Goal: Transaction & Acquisition: Purchase product/service

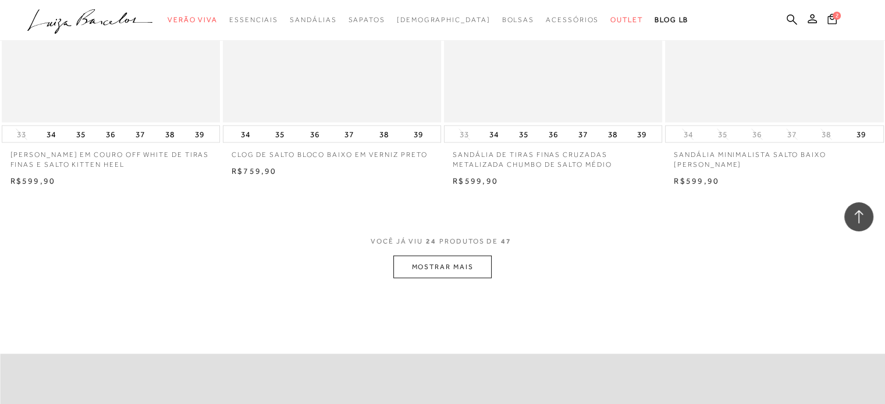
scroll to position [2323, 0]
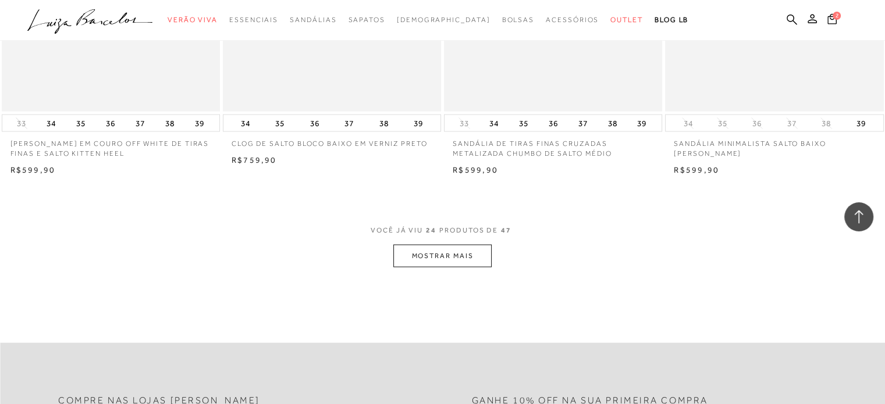
click at [459, 264] on button "MOSTRAR MAIS" at bounding box center [442, 256] width 98 height 23
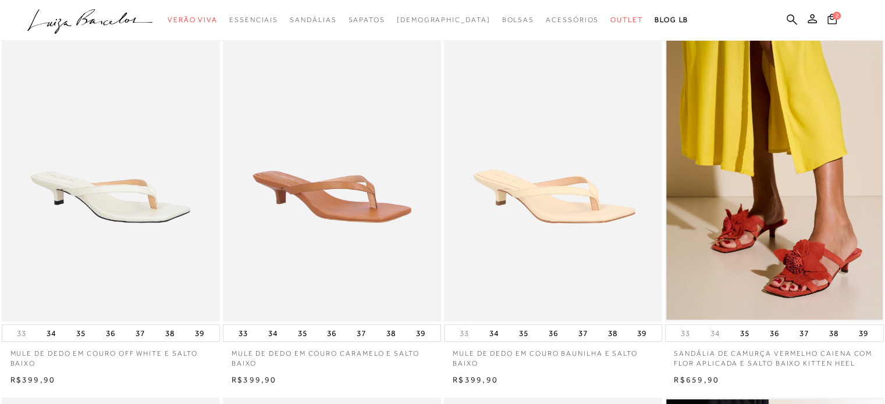
scroll to position [100, 0]
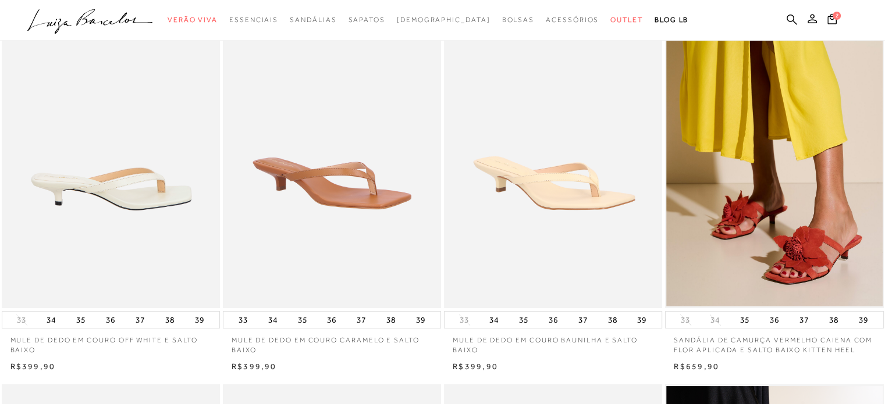
click at [160, 142] on img at bounding box center [111, 145] width 217 height 328
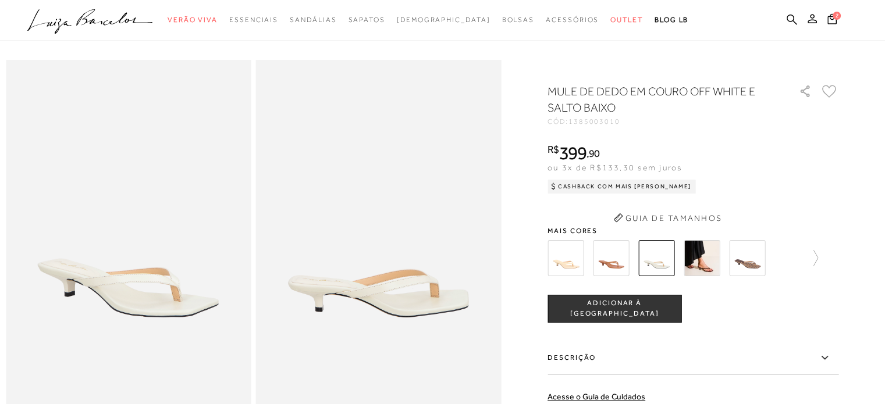
scroll to position [23, 0]
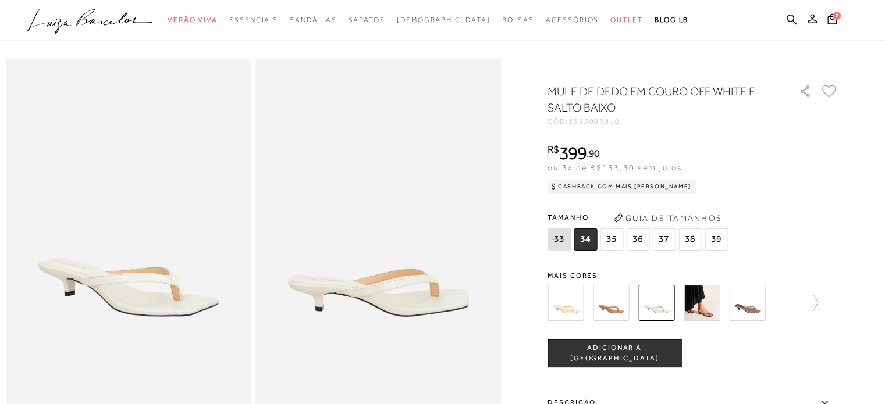
click at [708, 302] on img at bounding box center [702, 303] width 36 height 36
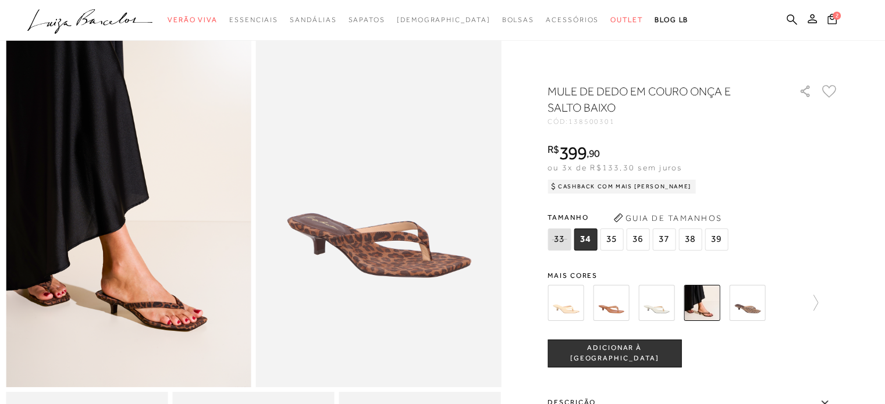
scroll to position [58, 0]
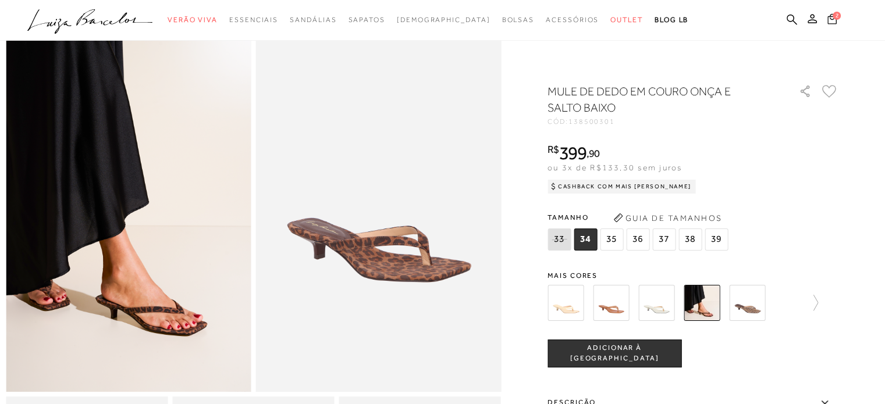
click at [833, 22] on icon at bounding box center [831, 18] width 9 height 11
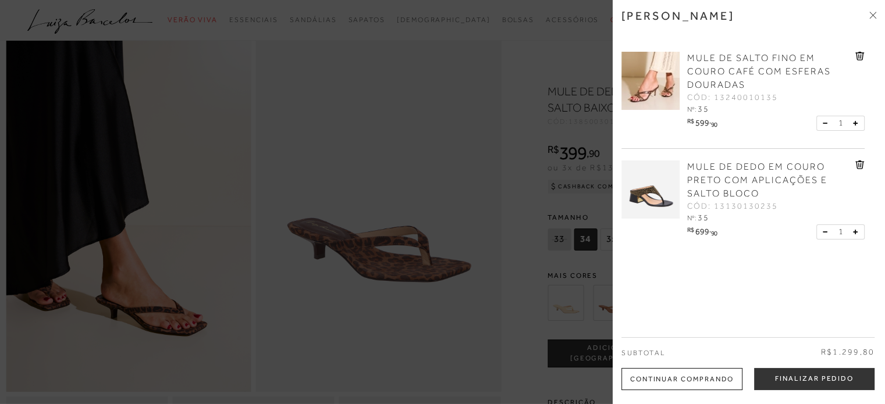
click at [672, 190] on img at bounding box center [650, 190] width 58 height 58
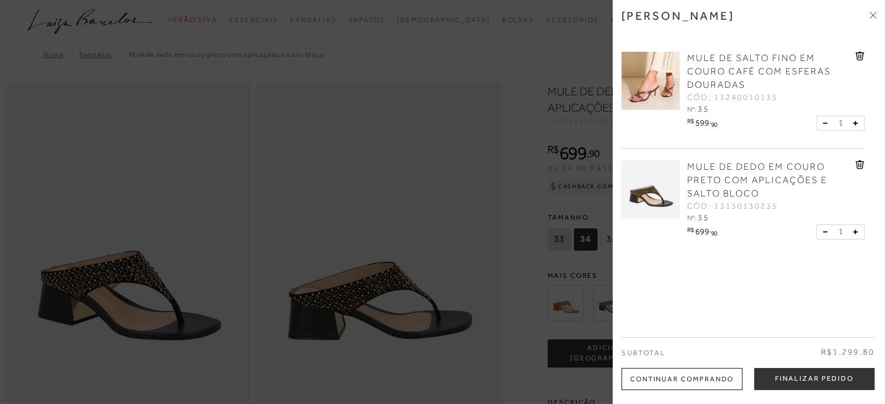
click at [858, 167] on icon at bounding box center [858, 165] width 1 height 5
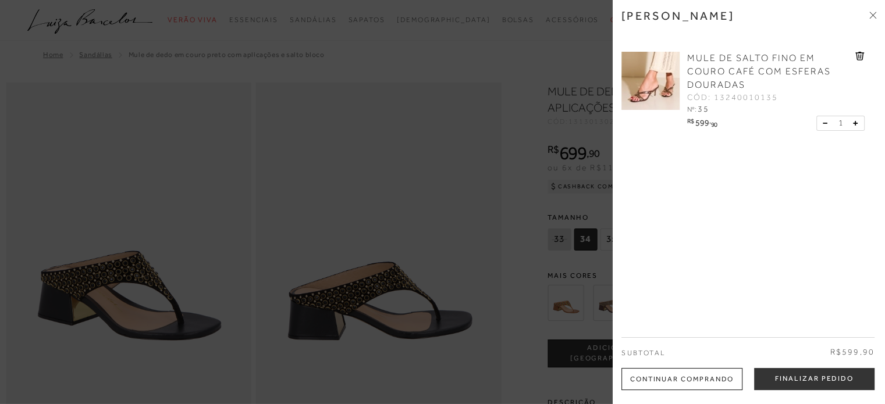
click at [647, 76] on img at bounding box center [650, 81] width 58 height 58
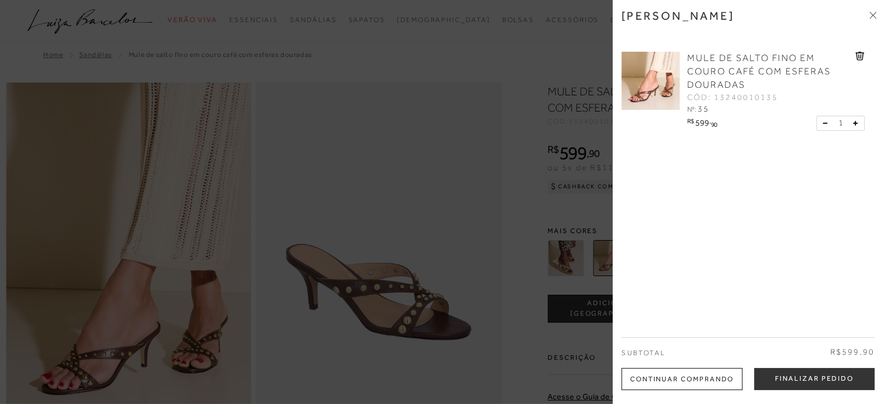
click at [291, 111] on div at bounding box center [442, 202] width 885 height 404
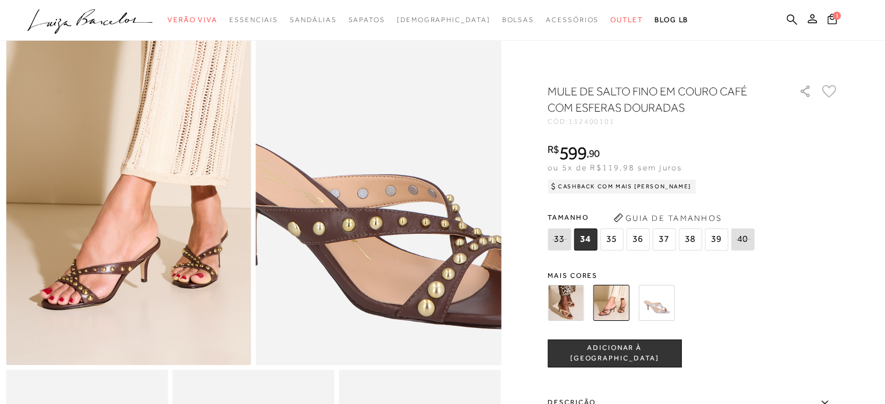
scroll to position [93, 0]
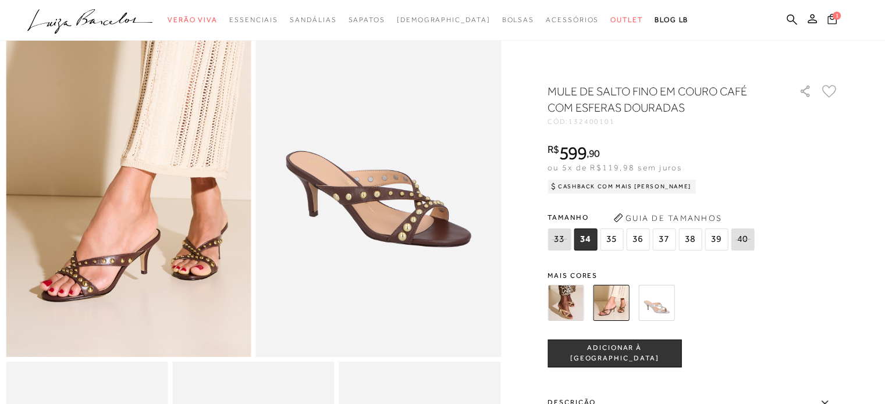
click at [832, 16] on icon at bounding box center [831, 18] width 9 height 10
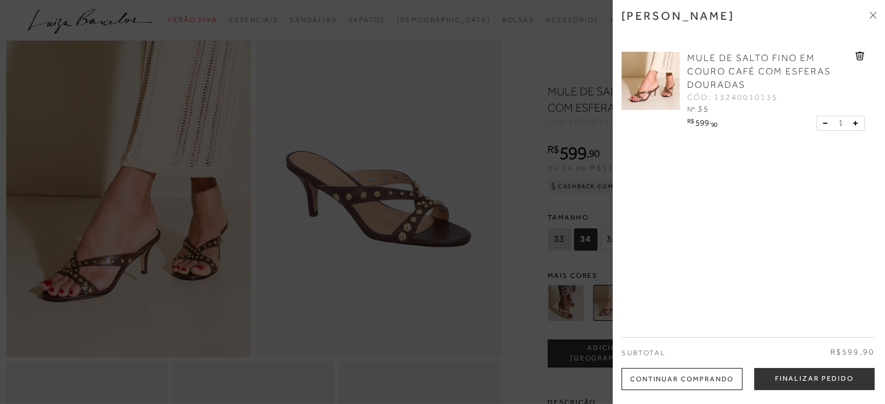
click at [240, 115] on div at bounding box center [442, 202] width 885 height 404
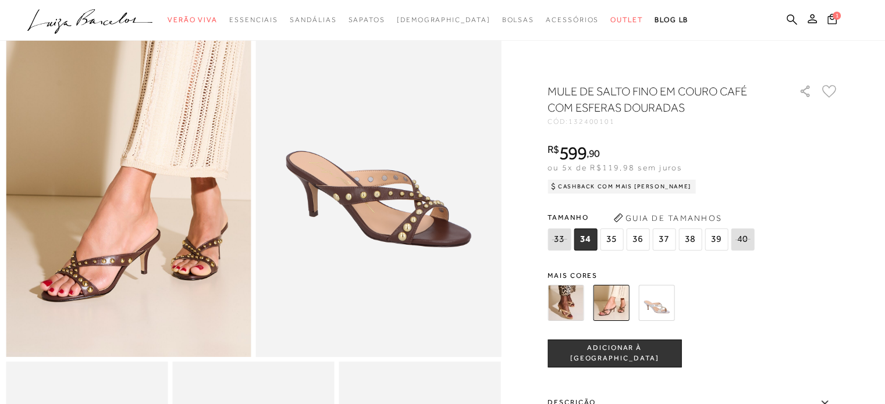
click at [133, 22] on icon ".a{fill-rule:evenodd;}" at bounding box center [90, 21] width 126 height 24
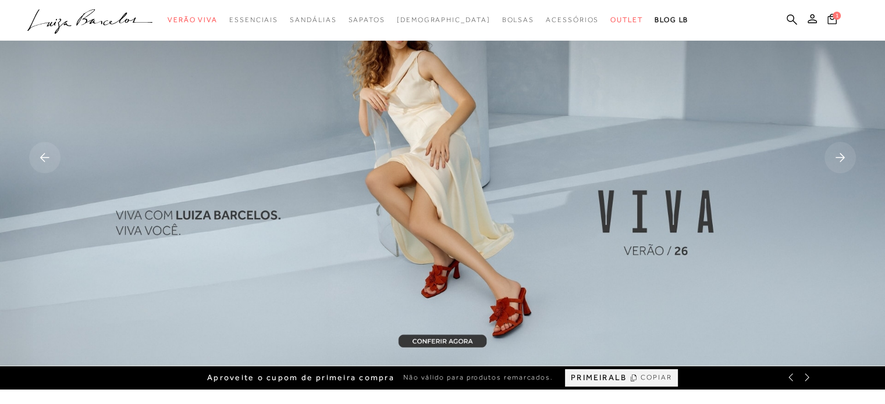
scroll to position [116, 0]
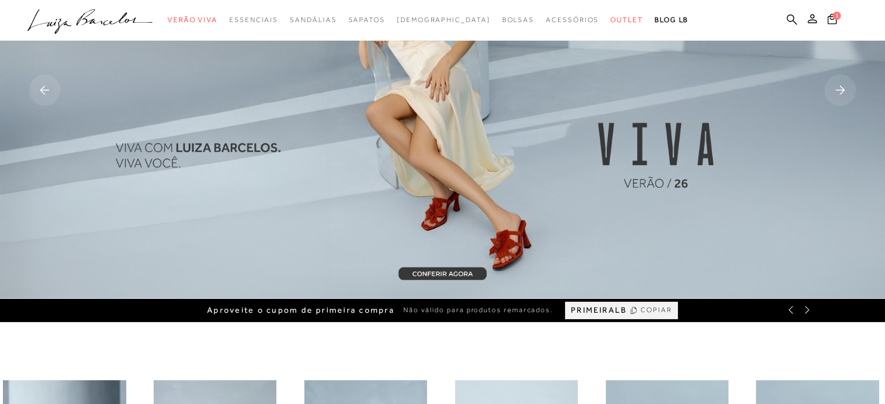
click at [659, 309] on span "COPIAR" at bounding box center [656, 310] width 31 height 11
click at [839, 22] on button "1" at bounding box center [832, 21] width 16 height 16
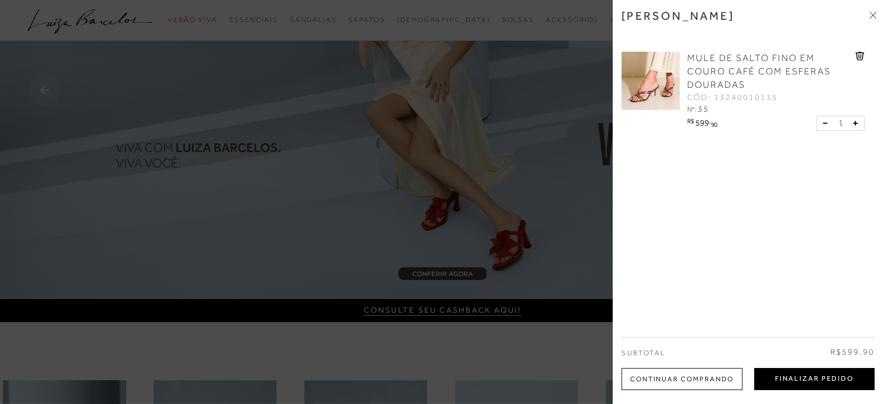
click at [833, 378] on button "Finalizar Pedido" at bounding box center [814, 379] width 120 height 22
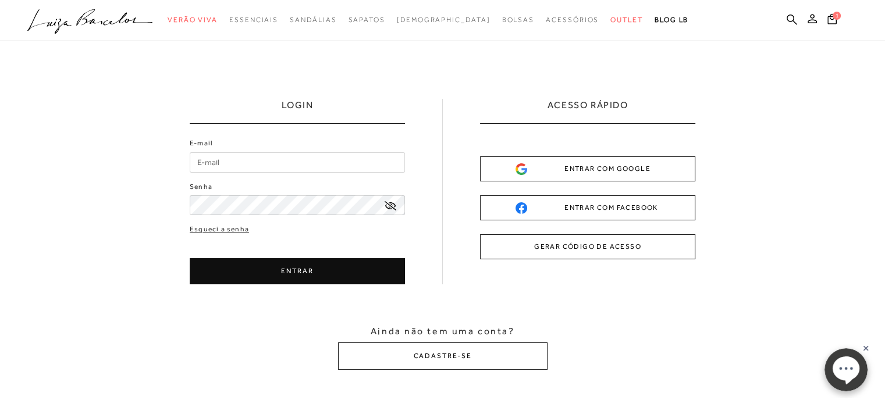
click at [282, 157] on input "E-mail" at bounding box center [297, 162] width 215 height 20
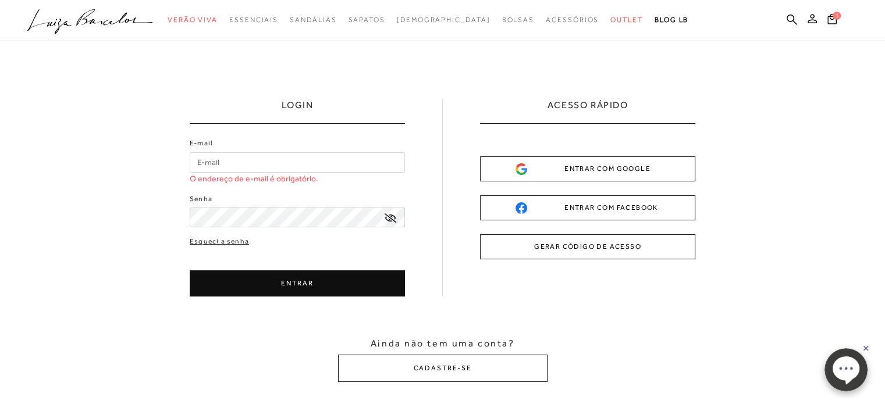
click at [452, 352] on div "Ainda não tem uma conta? CADASTRE-SE" at bounding box center [442, 359] width 209 height 45
click at [456, 363] on button "CADASTRE-SE" at bounding box center [442, 368] width 209 height 27
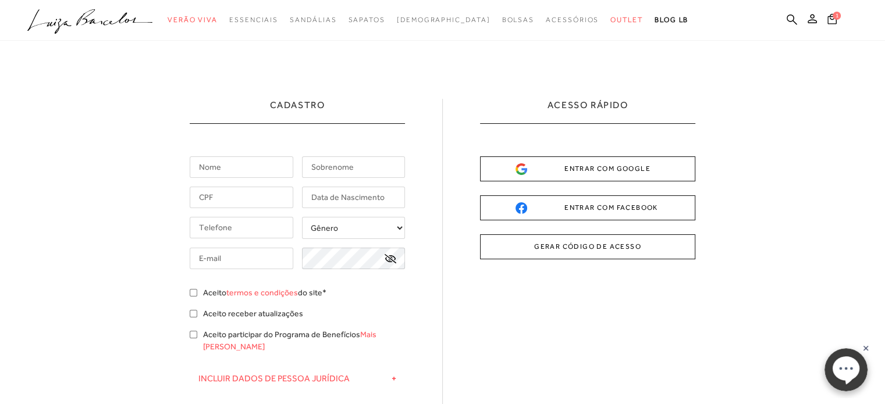
click at [248, 176] on input "text" at bounding box center [242, 168] width 104 height 22
type input "[PERSON_NAME]"
type input "bazanini"
type input "[PHONE_NUMBER]"
type input "[EMAIL_ADDRESS][DOMAIN_NAME]"
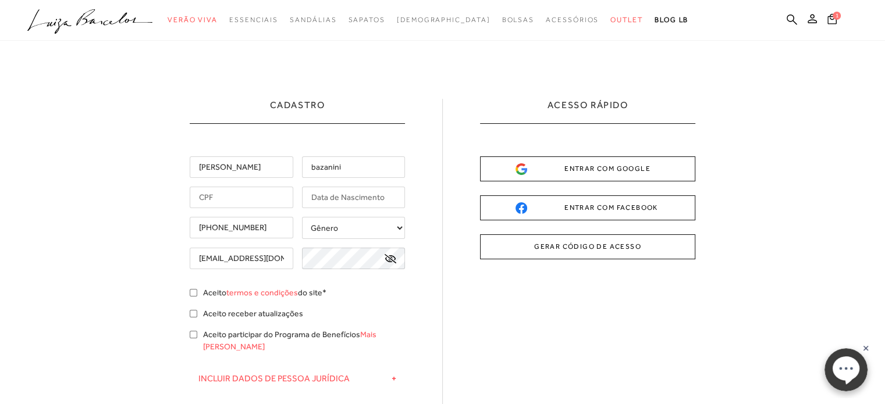
click at [253, 197] on input "text" at bounding box center [242, 198] width 104 height 22
type input "532.515.608-08"
click at [326, 189] on input "text" at bounding box center [354, 198] width 104 height 22
type input "[DATE]"
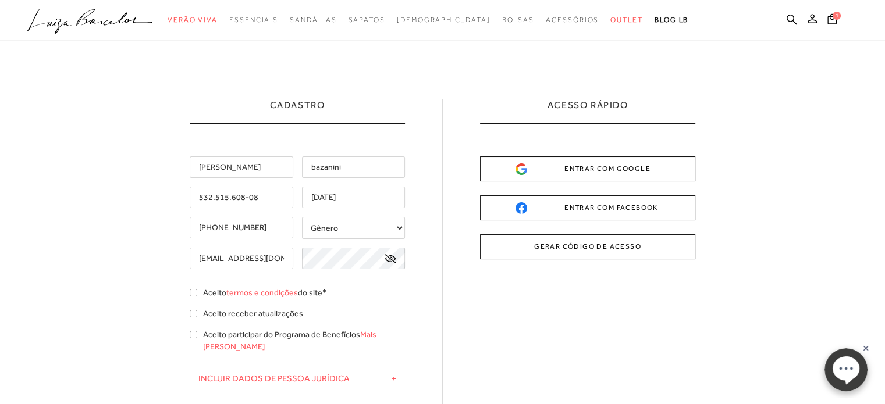
click at [237, 224] on input "[PHONE_NUMBER]" at bounding box center [242, 228] width 104 height 22
type input "[PHONE_NUMBER]"
click at [347, 229] on select "Gênero Feminino Masculino" at bounding box center [354, 228] width 104 height 22
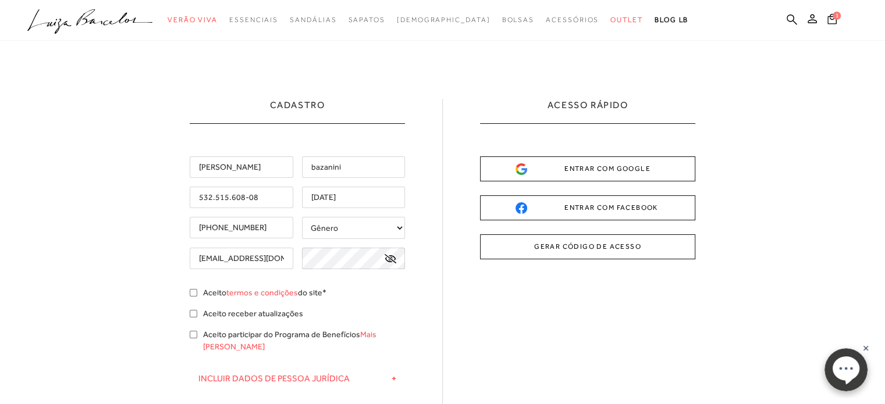
select select
click at [302, 217] on select "Gênero Feminino Masculino" at bounding box center [354, 228] width 104 height 22
click at [193, 294] on input "Aceito termos e condições do site*" at bounding box center [194, 293] width 8 height 8
checkbox input "true"
click at [196, 312] on input "Aceito receber atualizações" at bounding box center [194, 314] width 8 height 8
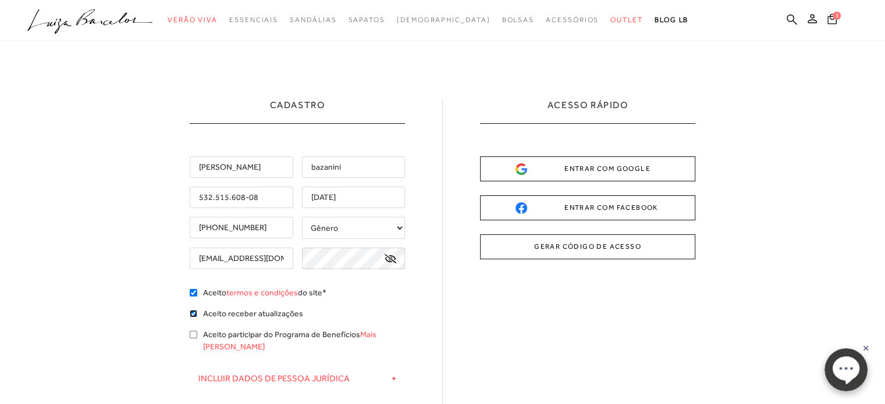
click at [193, 312] on input "Aceito receber atualizações" at bounding box center [194, 314] width 8 height 8
checkbox input "false"
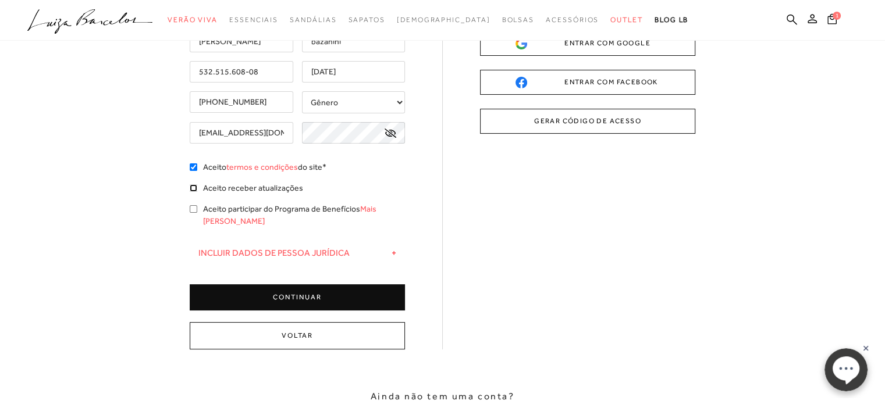
scroll to position [133, 0]
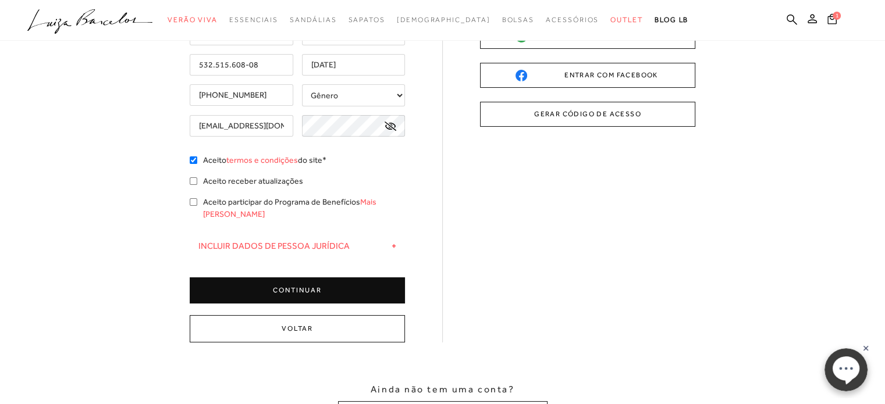
click at [240, 203] on label "Aceito participar do Programa de Benefícios Mais [PERSON_NAME]" at bounding box center [304, 208] width 202 height 24
click at [197, 203] on input "Aceito participar do Programa de Benefícios Mais [PERSON_NAME]" at bounding box center [194, 202] width 8 height 8
checkbox input "true"
click at [380, 278] on button "CONTINUAR" at bounding box center [297, 291] width 215 height 26
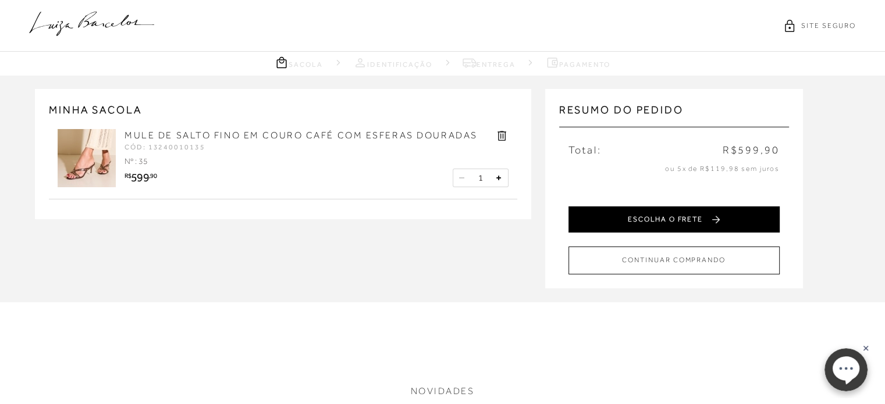
click at [648, 221] on button "ESCOLHA O FRETE" at bounding box center [674, 220] width 211 height 26
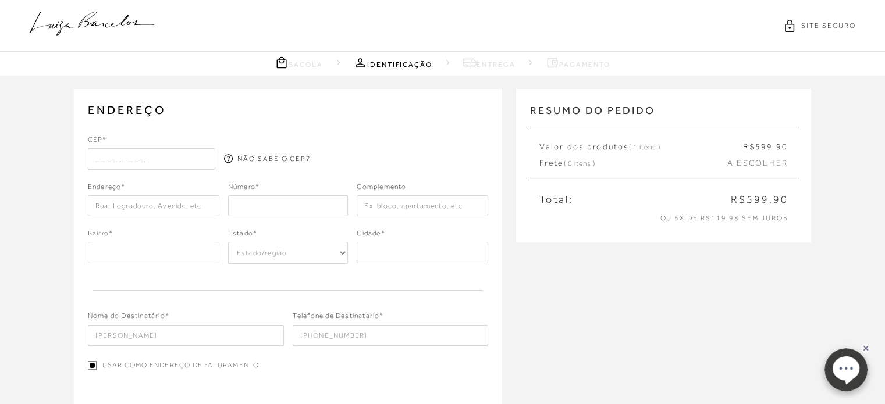
click at [149, 159] on input "text" at bounding box center [152, 158] width 128 height 21
type input "17013-190"
type input "[GEOGRAPHIC_DATA]"
type input "[STREET_ADDRESS]"
type input "SP"
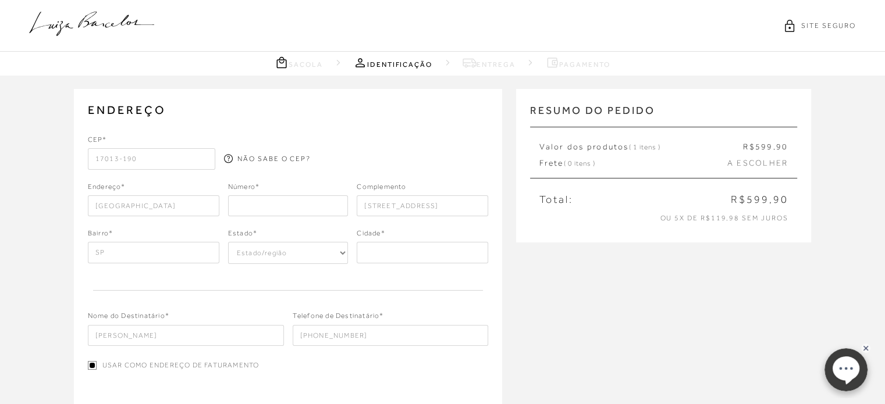
select select "SP"
type input "Bauru"
type input "[STREET_ADDRESS]"
type input "17013-190"
type input "Vila Flores"
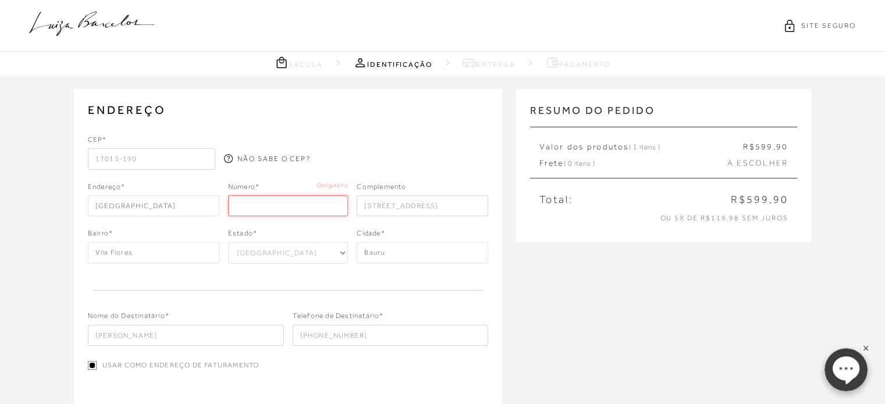
click at [312, 204] on input "number" at bounding box center [288, 206] width 120 height 21
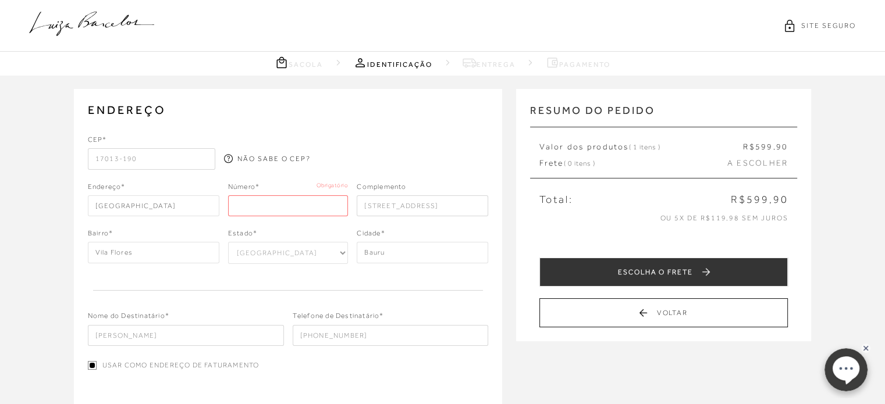
click at [422, 204] on input "[STREET_ADDRESS]" at bounding box center [423, 206] width 132 height 21
click at [433, 200] on input "[STREET_ADDRESS]" at bounding box center [423, 206] width 132 height 21
type input "[GEOGRAPHIC_DATA]"
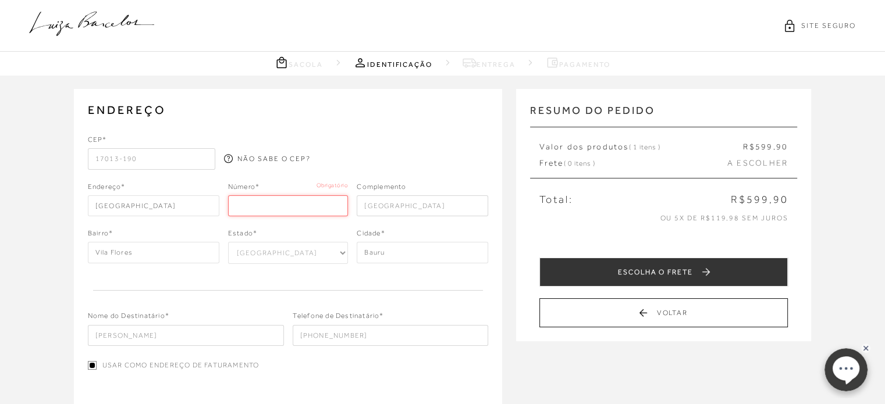
click at [272, 204] on input "number" at bounding box center [288, 206] width 120 height 21
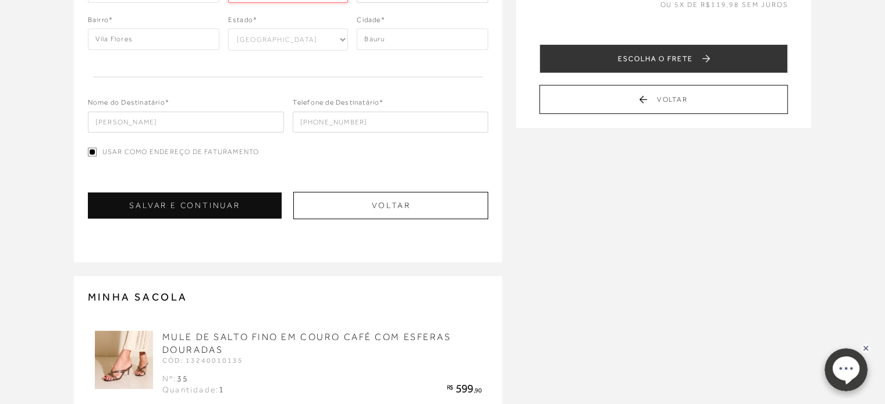
scroll to position [216, 0]
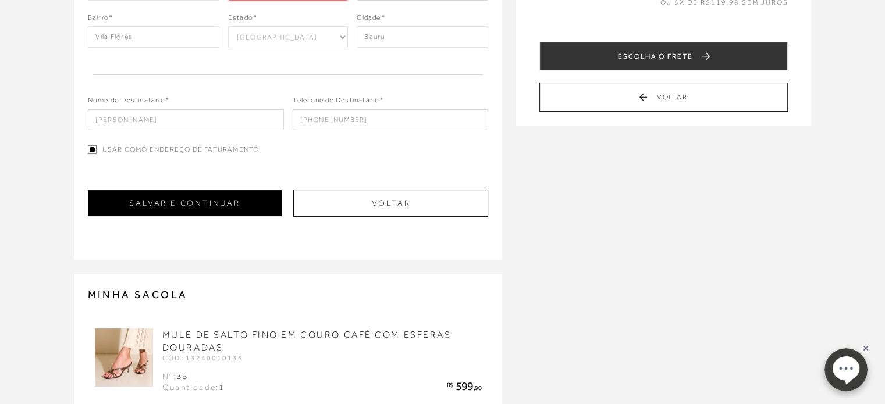
type input "920"
click at [204, 208] on button "SALVAR E CONTINUAR" at bounding box center [185, 203] width 194 height 26
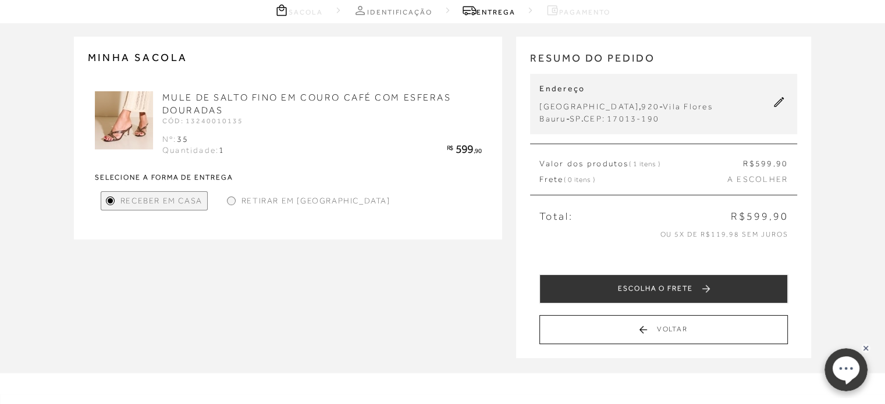
scroll to position [83, 0]
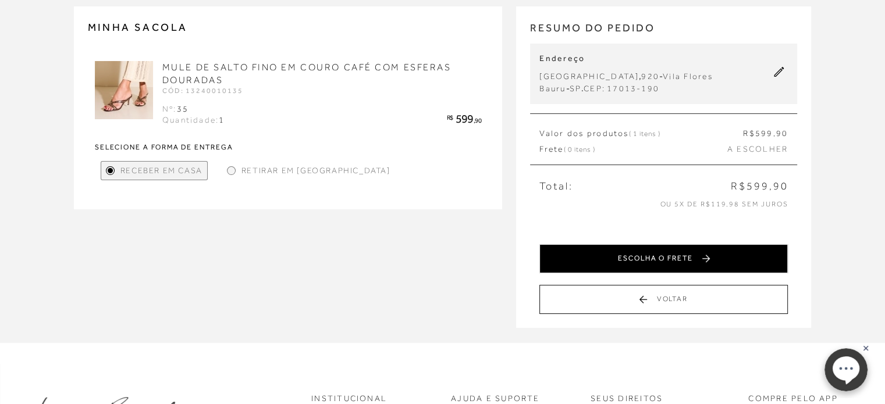
click at [722, 256] on button "ESCOLHA O FRETE" at bounding box center [663, 258] width 248 height 29
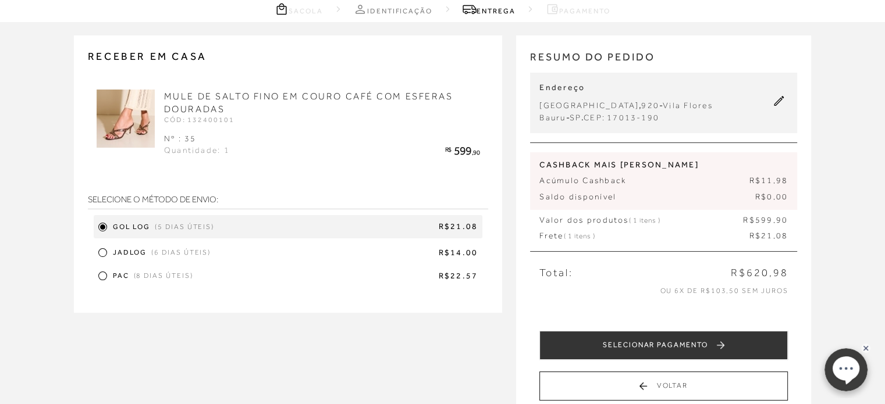
scroll to position [61, 0]
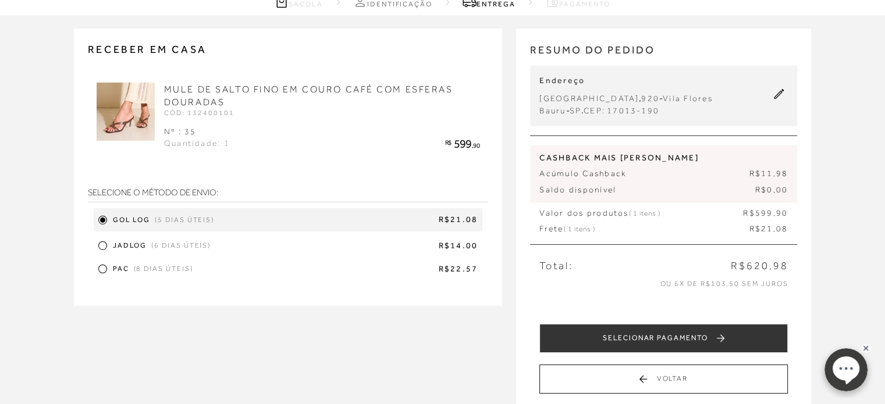
click at [301, 245] on span "R$14.00" at bounding box center [346, 246] width 262 height 12
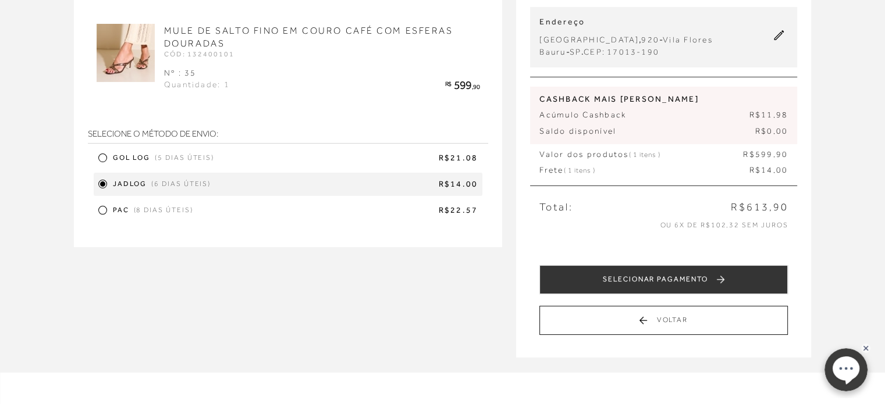
scroll to position [122, 0]
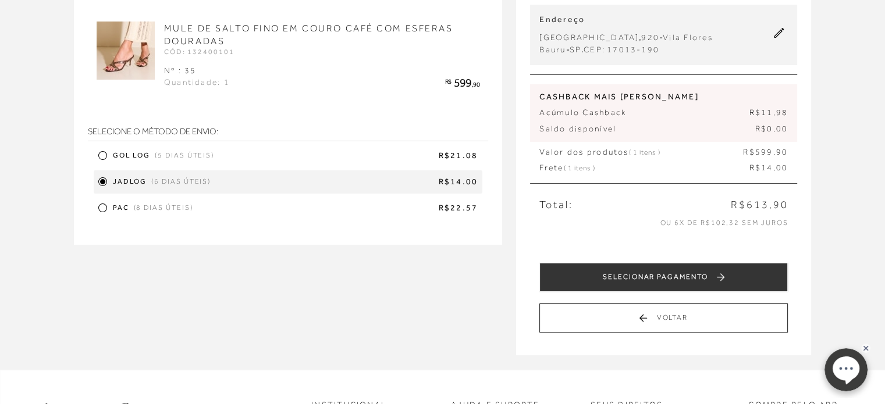
click at [716, 94] on span "CASHBACK MAIS [PERSON_NAME]" at bounding box center [663, 97] width 248 height 12
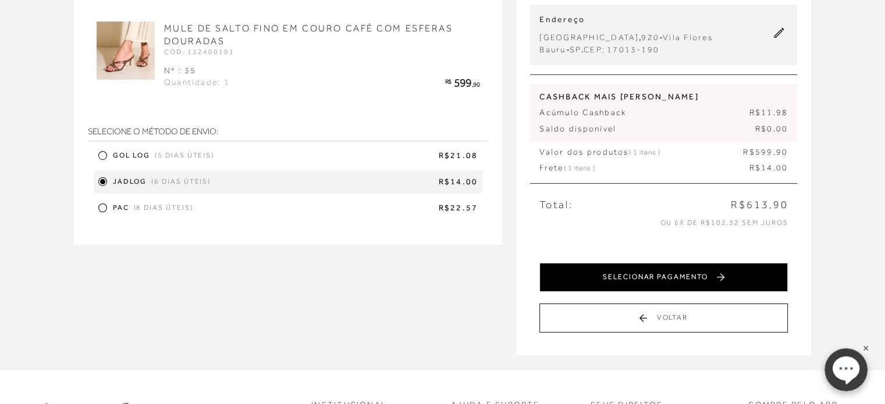
click at [720, 270] on button "SELECIONAR PAGAMENTO" at bounding box center [663, 277] width 248 height 29
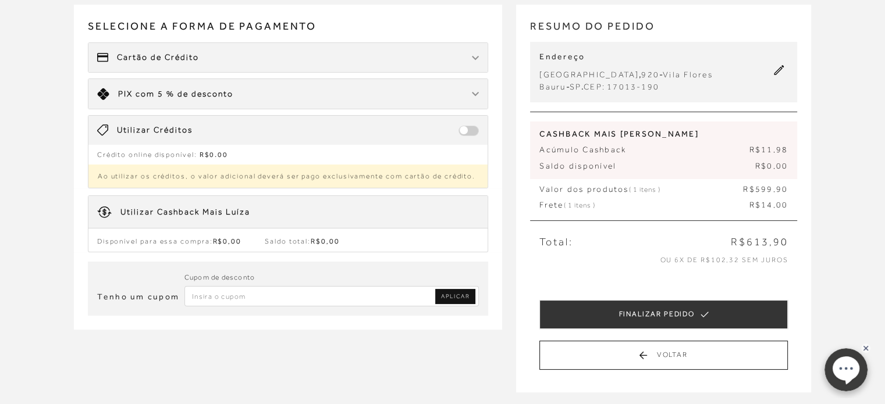
scroll to position [86, 0]
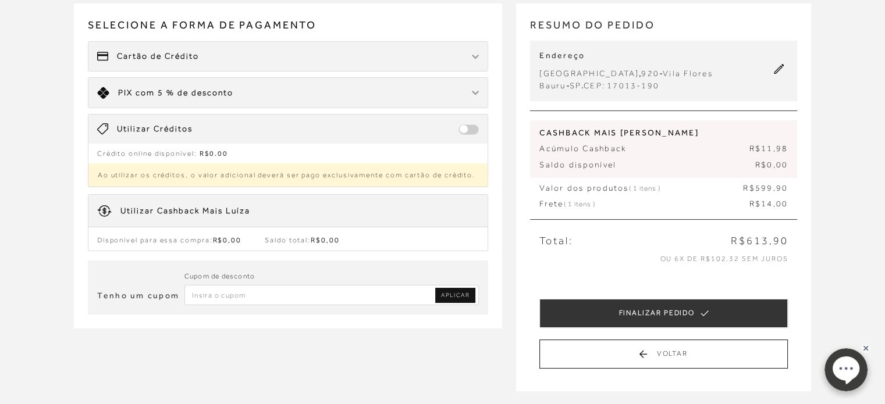
click at [179, 151] on span "Crédito online disponível:" at bounding box center [147, 154] width 100 height 8
click at [198, 290] on input "Inserir Código da Promoção" at bounding box center [331, 295] width 295 height 20
paste input "PRIMEIRALB"
type input "PRIMEIRALB"
click at [454, 299] on link "APLICAR" at bounding box center [455, 295] width 40 height 15
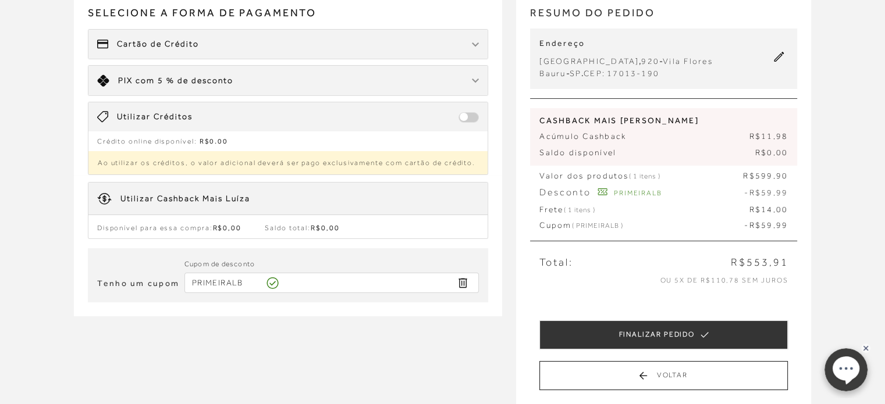
scroll to position [98, 0]
click at [468, 116] on span at bounding box center [469, 117] width 20 height 10
click at [288, 67] on div "Limite: R$ 5.000,00 PIX com 5 % de desconto" at bounding box center [288, 80] width 400 height 30
